Goal: Book appointment/travel/reservation

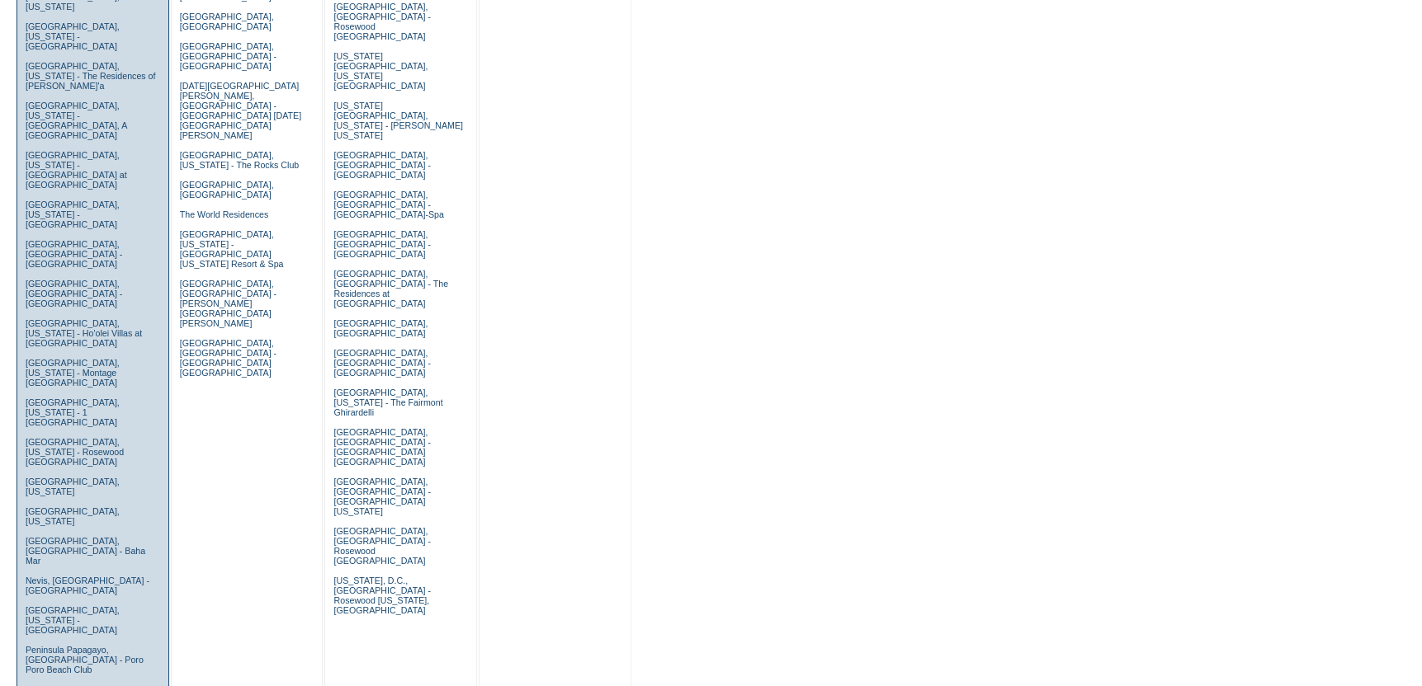
scroll to position [825, 0]
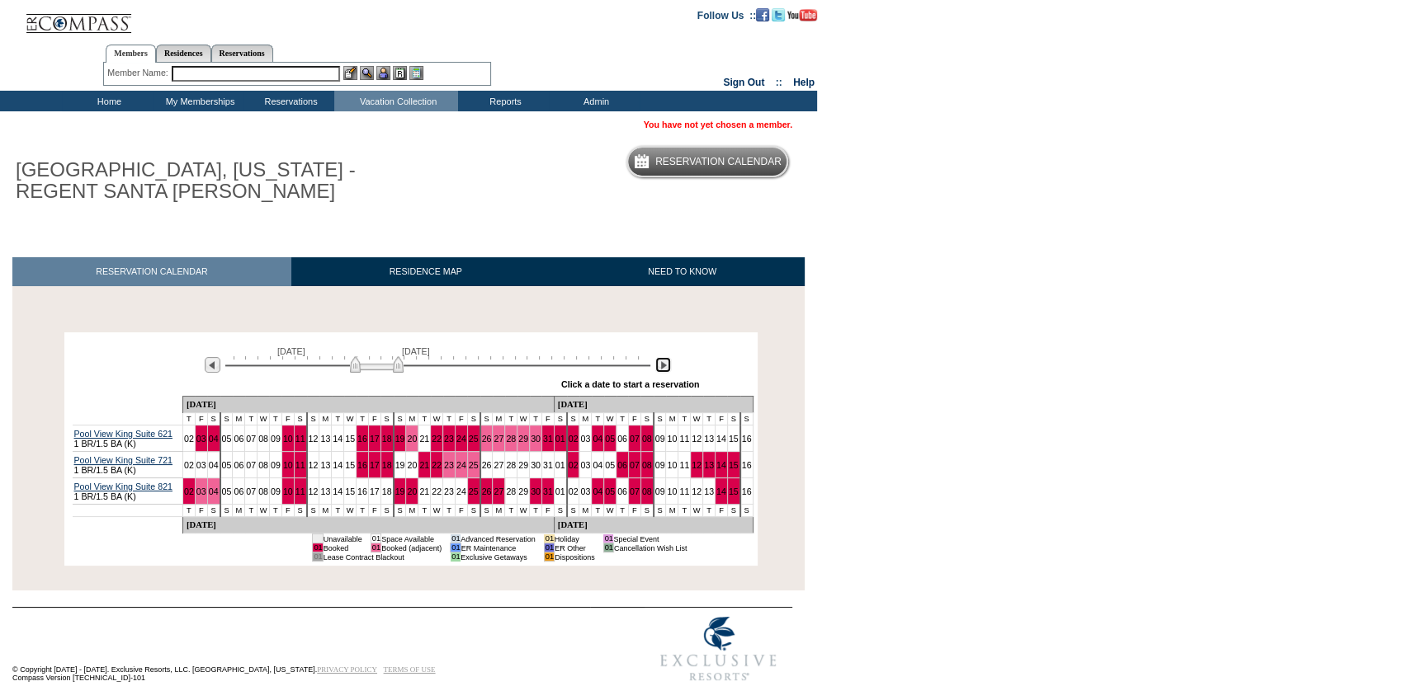
click at [664, 362] on img at bounding box center [663, 365] width 16 height 16
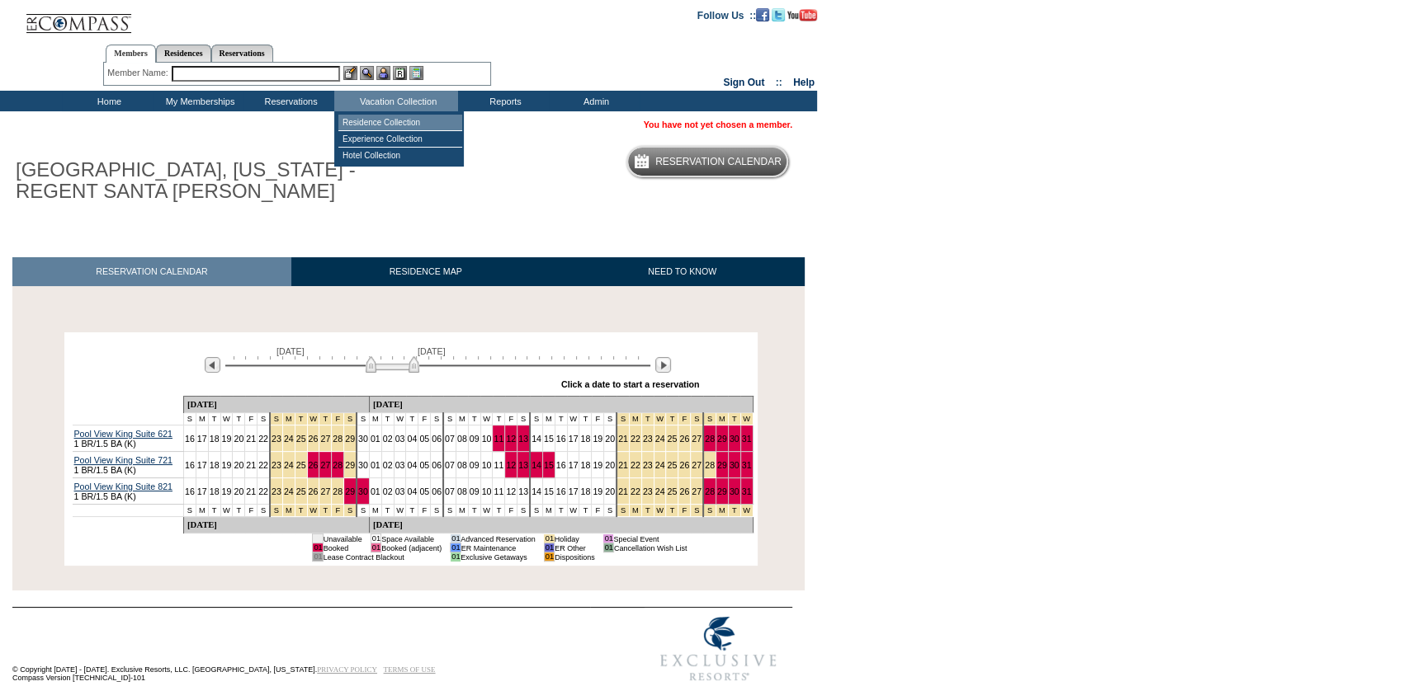
click at [375, 120] on td "Residence Collection" at bounding box center [400, 123] width 124 height 17
